Goal: Transaction & Acquisition: Obtain resource

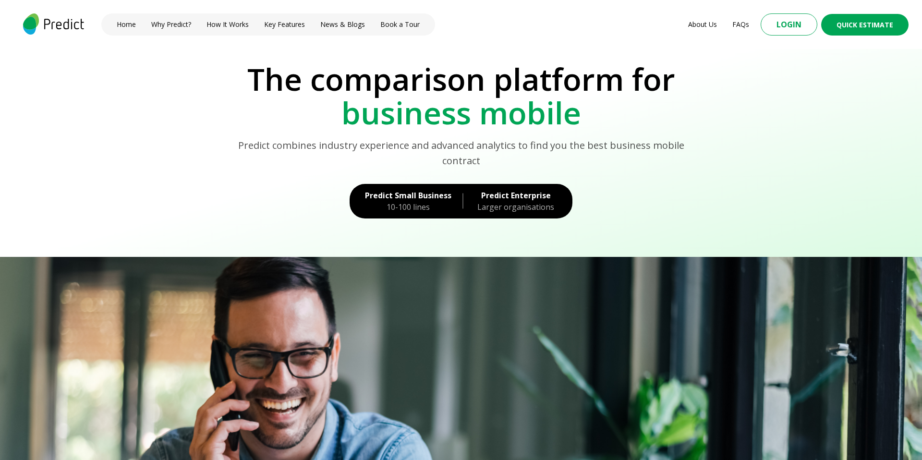
click at [407, 204] on div "10-100 lines" at bounding box center [408, 207] width 86 height 12
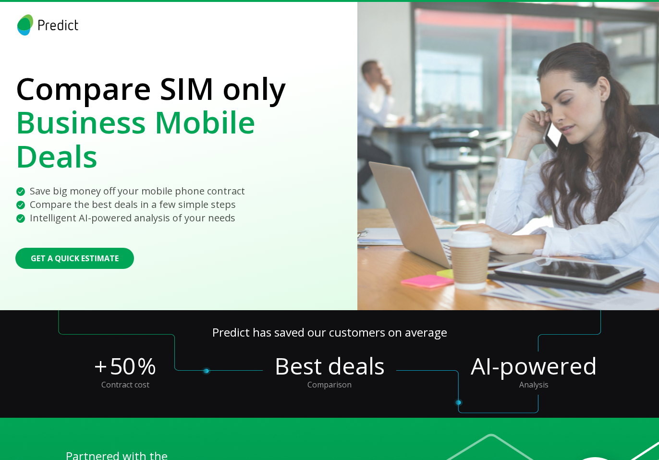
drag, startPoint x: 472, startPoint y: 98, endPoint x: 409, endPoint y: 149, distance: 80.6
click at [472, 98] on div at bounding box center [508, 156] width 302 height 308
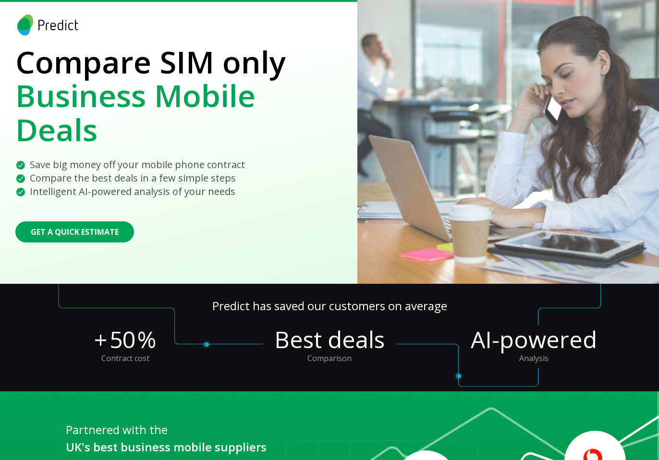
scroll to position [47, 0]
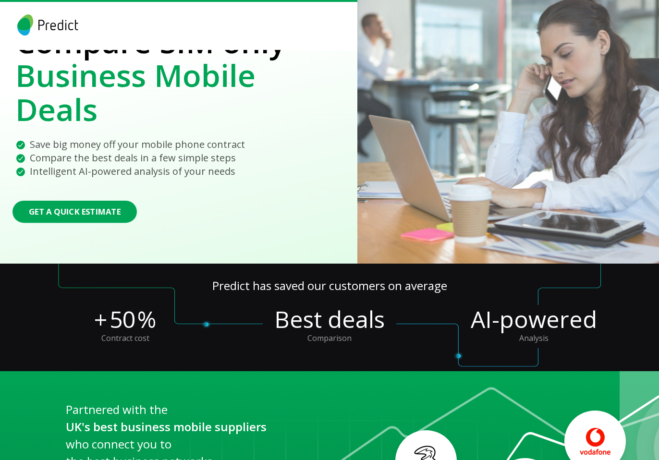
click at [64, 205] on button "Get a Quick Estimate" at bounding box center [74, 212] width 124 height 22
